Goal: Information Seeking & Learning: Find specific fact

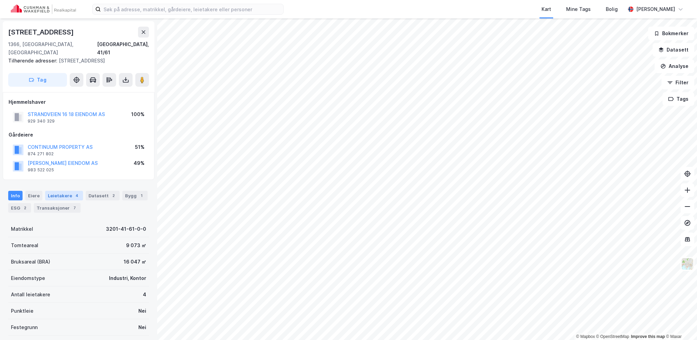
click at [52, 191] on div "Leietakere 4" at bounding box center [64, 196] width 38 height 10
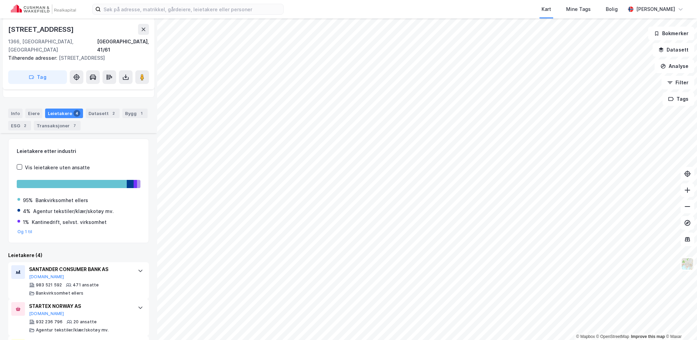
scroll to position [160, 0]
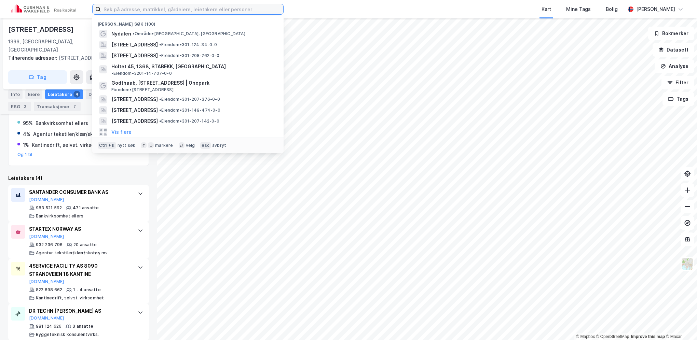
click at [127, 9] on input at bounding box center [192, 9] width 182 height 10
paste input "[STREET_ADDRESS],"
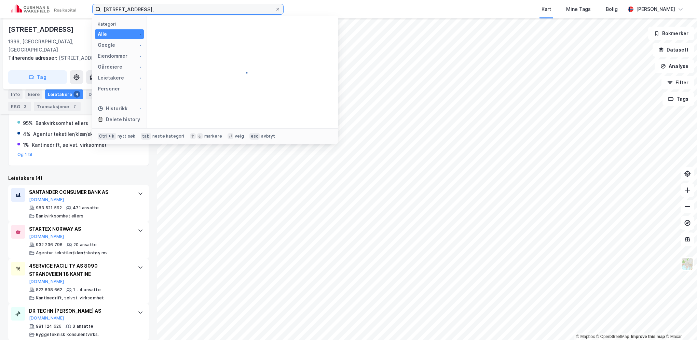
type input "[STREET_ADDRESS],"
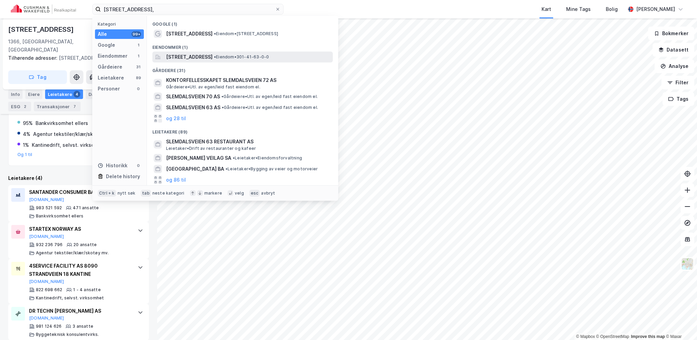
click at [195, 55] on span "[STREET_ADDRESS]" at bounding box center [189, 57] width 46 height 8
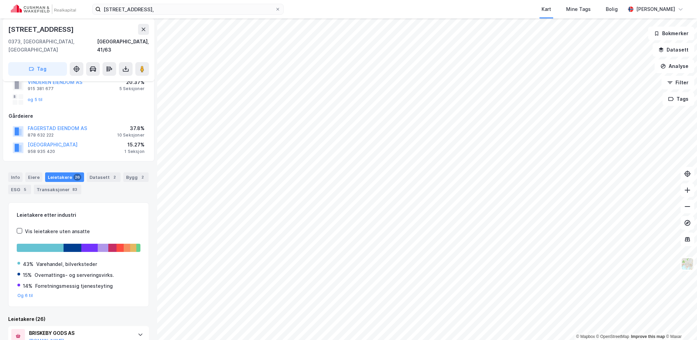
scroll to position [68, 0]
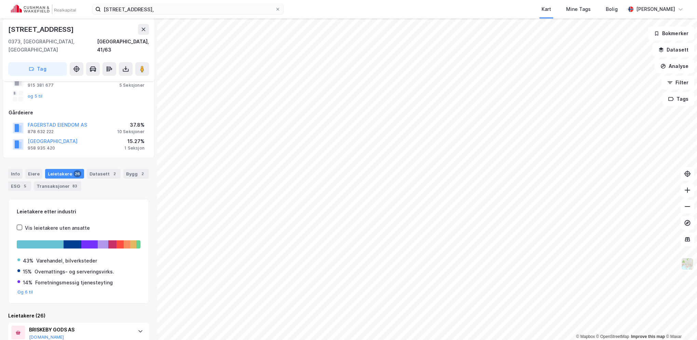
click at [63, 169] on div "Leietakere 26" at bounding box center [64, 174] width 39 height 10
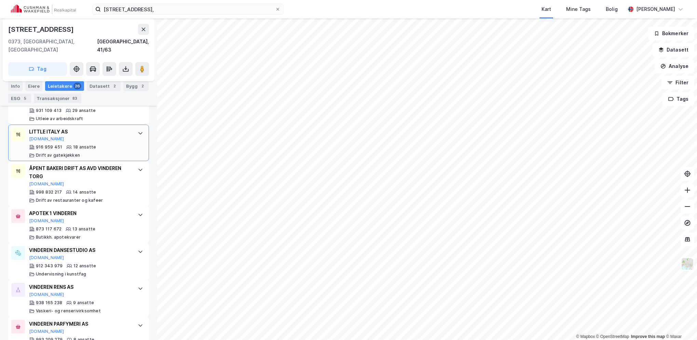
scroll to position [342, 0]
click at [685, 83] on button "Filter" at bounding box center [677, 83] width 33 height 14
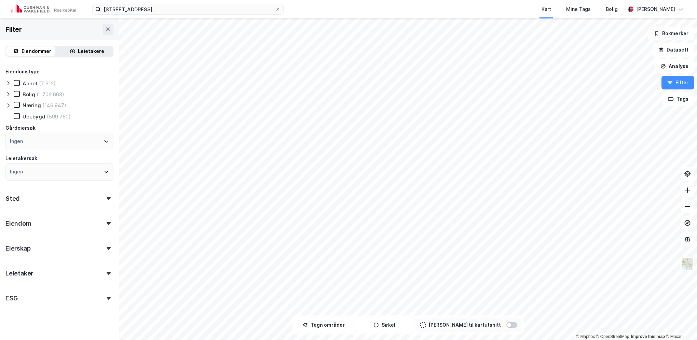
click at [89, 51] on div "Leietakere" at bounding box center [91, 51] width 26 height 8
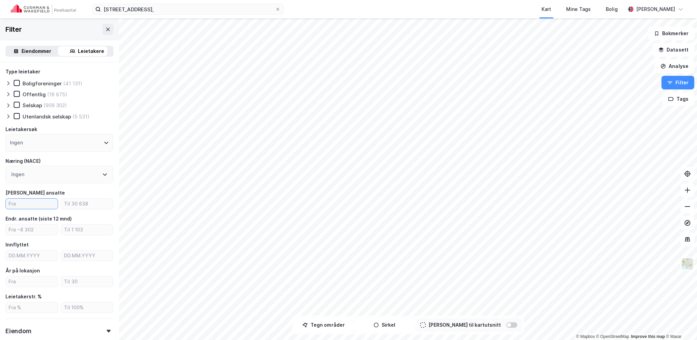
click at [41, 203] on input "number" at bounding box center [32, 204] width 52 height 10
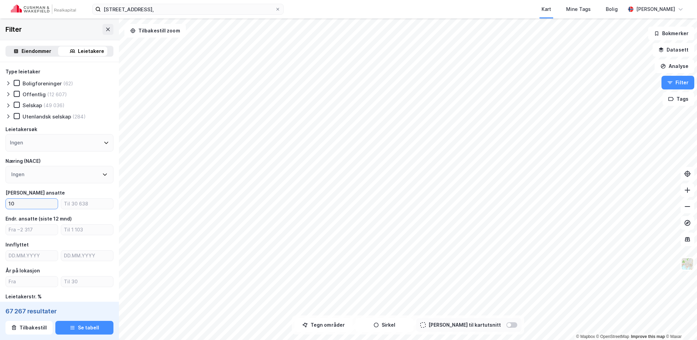
type input "10"
type input "100"
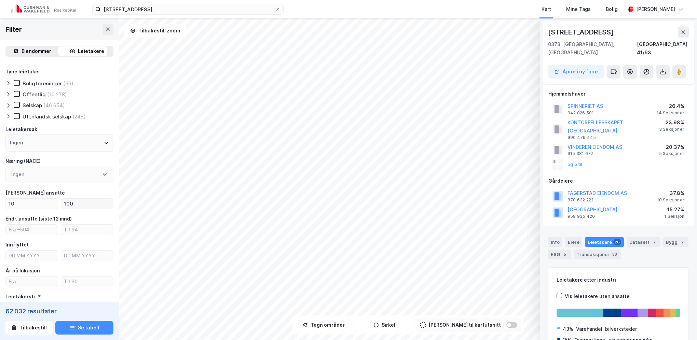
scroll to position [51, 0]
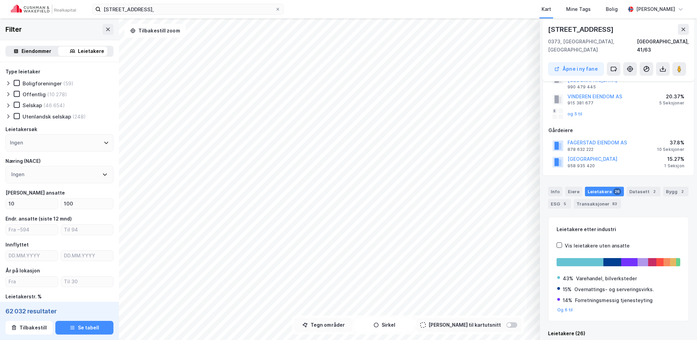
click at [344, 327] on button "Tegn områder" at bounding box center [323, 325] width 58 height 14
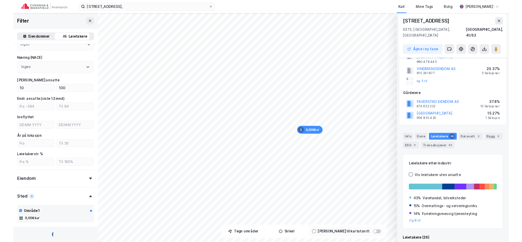
scroll to position [203, 0]
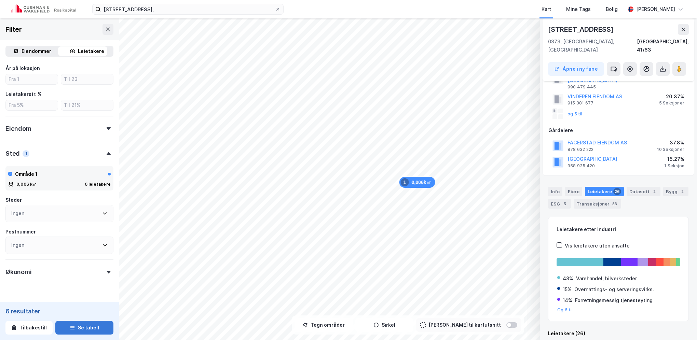
click at [92, 323] on button "Se tabell" at bounding box center [84, 328] width 58 height 14
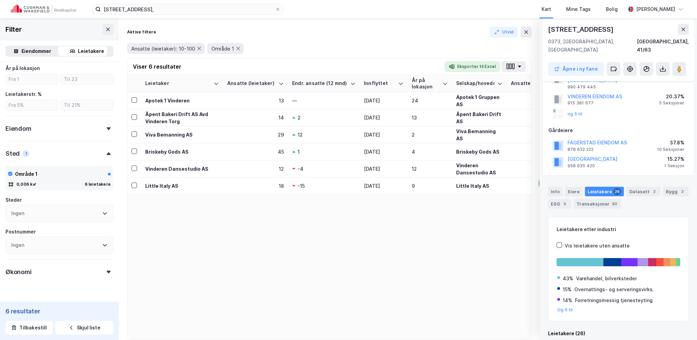
click at [254, 282] on div "Leietaker Ansatte (leietaker) Endr. ansatte (12 mnd) Innflyttet År på lokasjon …" at bounding box center [329, 207] width 404 height 265
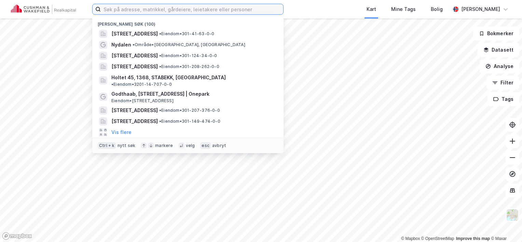
click at [161, 11] on input at bounding box center [192, 9] width 182 height 10
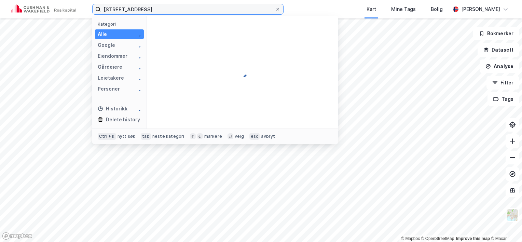
type input "enebakkveien 135"
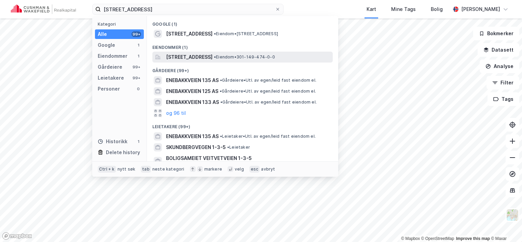
click at [200, 52] on div "Enebakkveien 135, 0680, OSLO, OSLO • Eiendom • 301-149-474-0-0" at bounding box center [242, 57] width 180 height 11
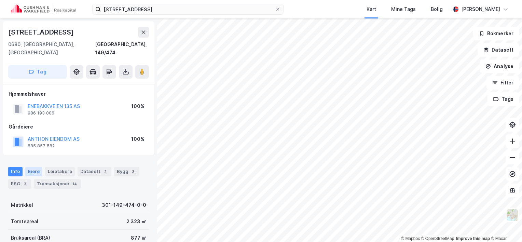
click at [31, 167] on div "Eiere" at bounding box center [33, 172] width 17 height 10
